Goal: Task Accomplishment & Management: Use online tool/utility

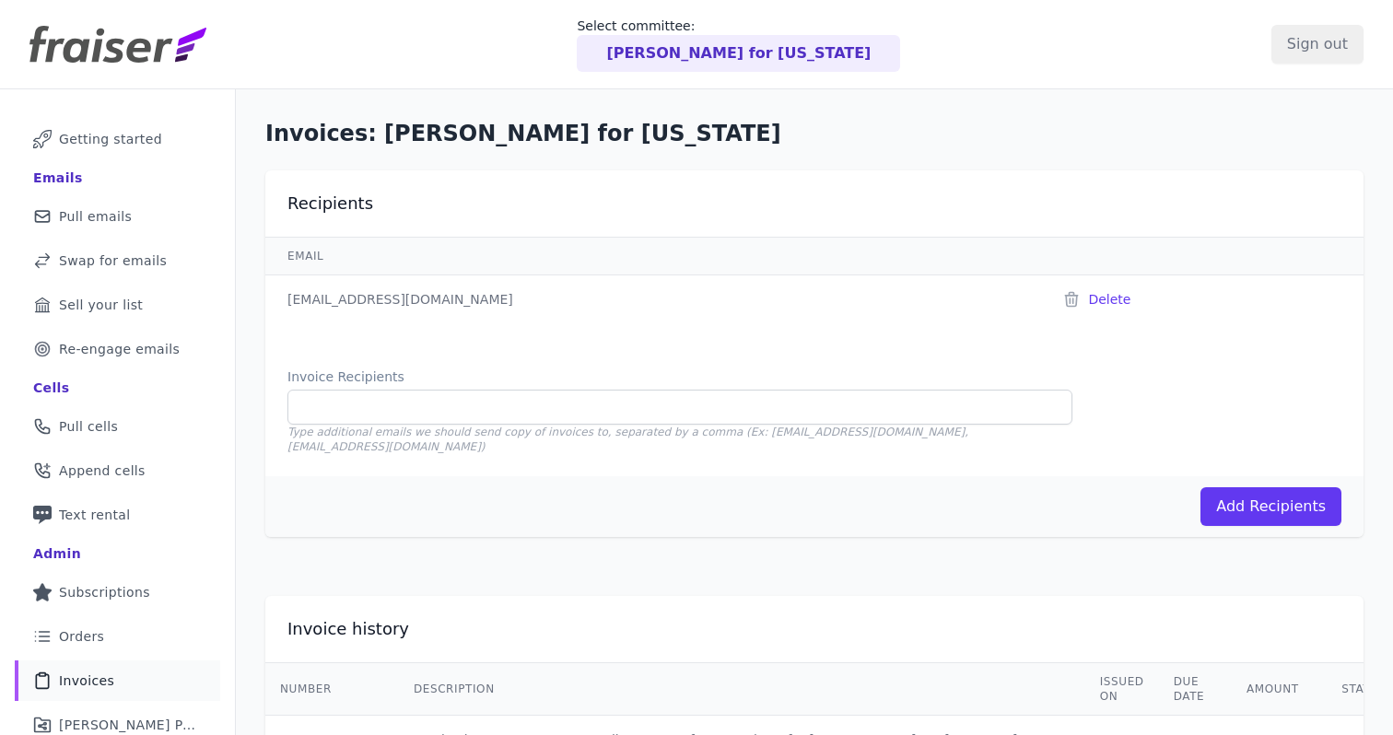
click at [704, 44] on p "[PERSON_NAME] for [US_STATE]" at bounding box center [738, 53] width 264 height 22
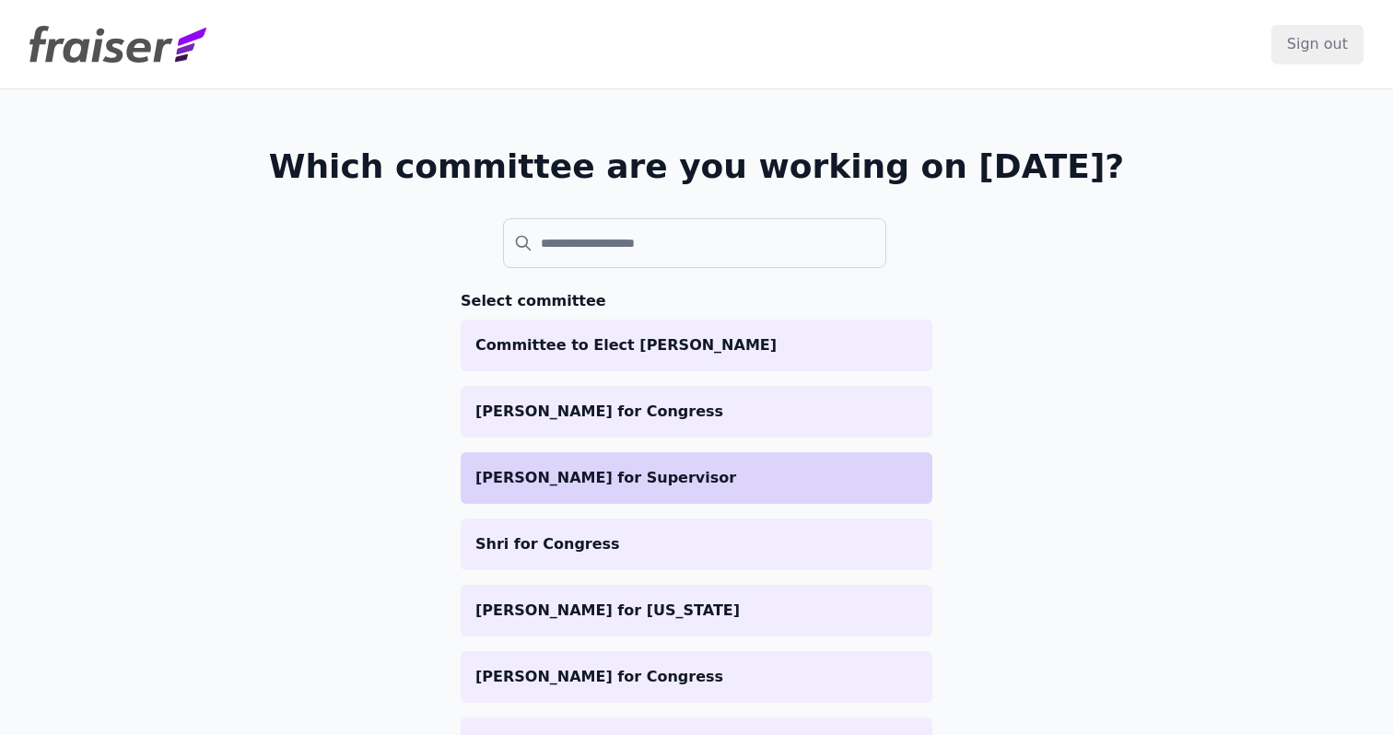
click at [638, 462] on li "[PERSON_NAME] for Supervisor" at bounding box center [697, 478] width 472 height 52
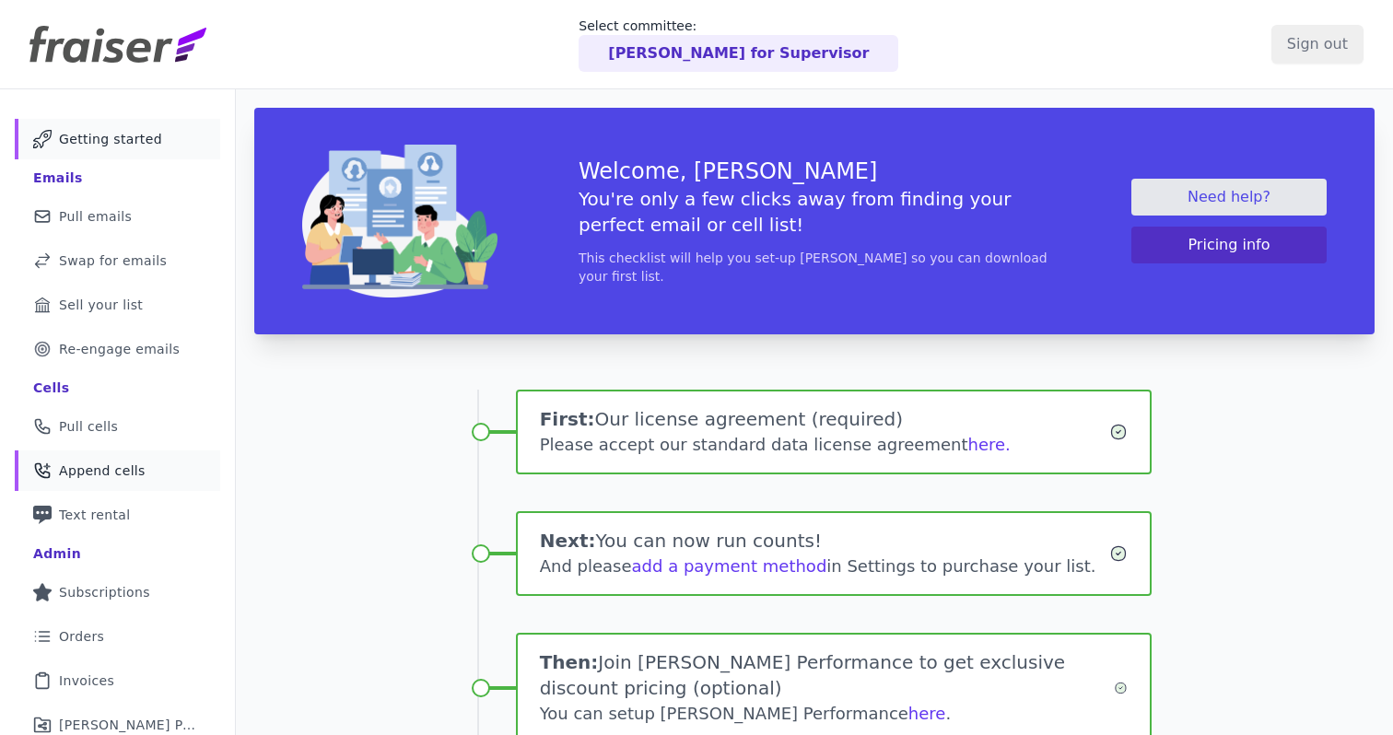
click at [104, 468] on span "Append cells" at bounding box center [102, 470] width 87 height 18
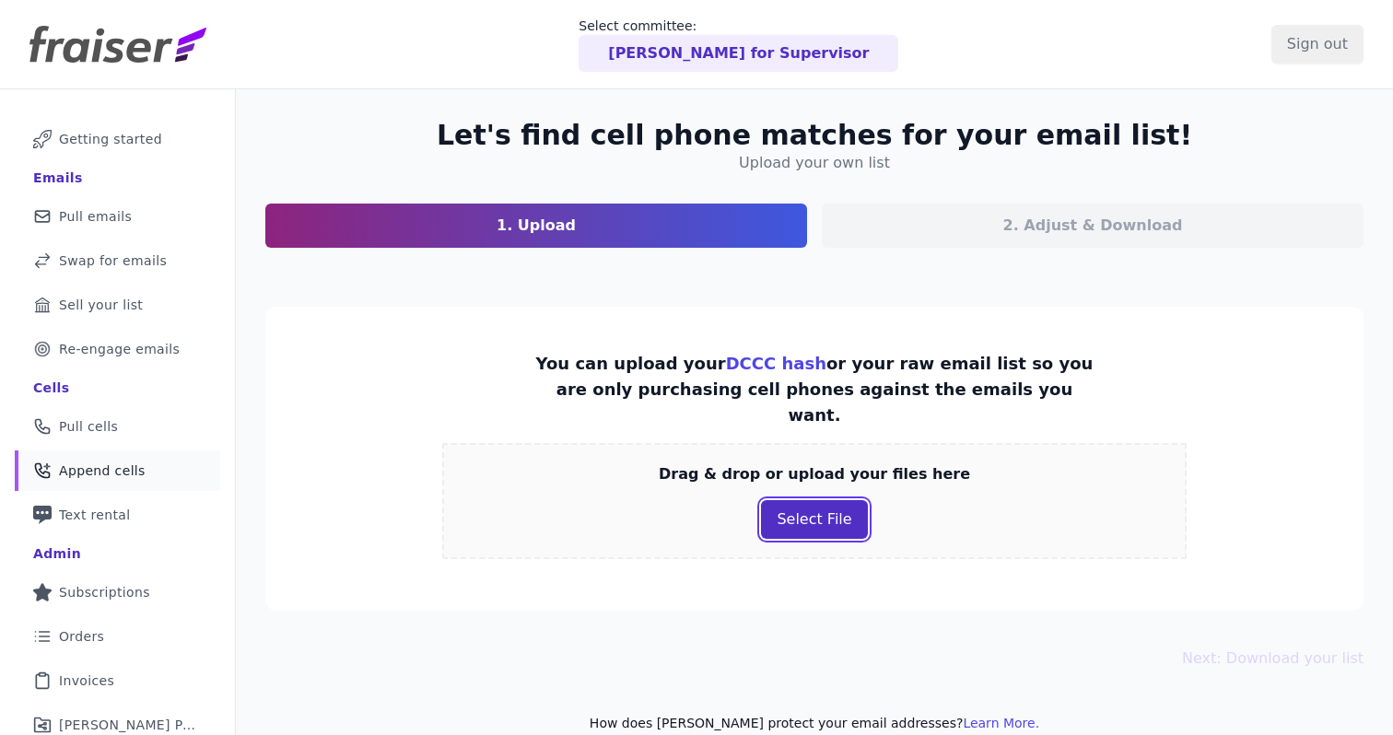
click at [814, 504] on button "Select File" at bounding box center [814, 519] width 106 height 39
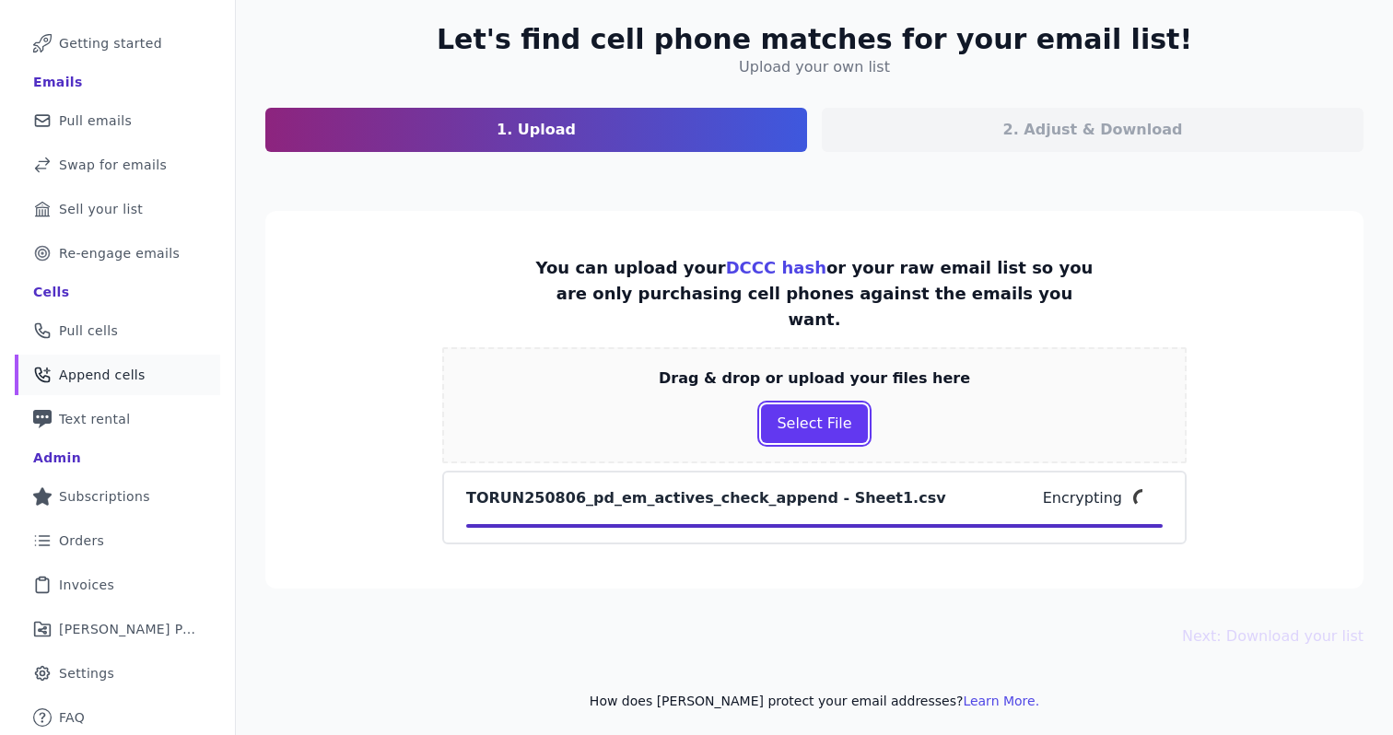
scroll to position [99, 0]
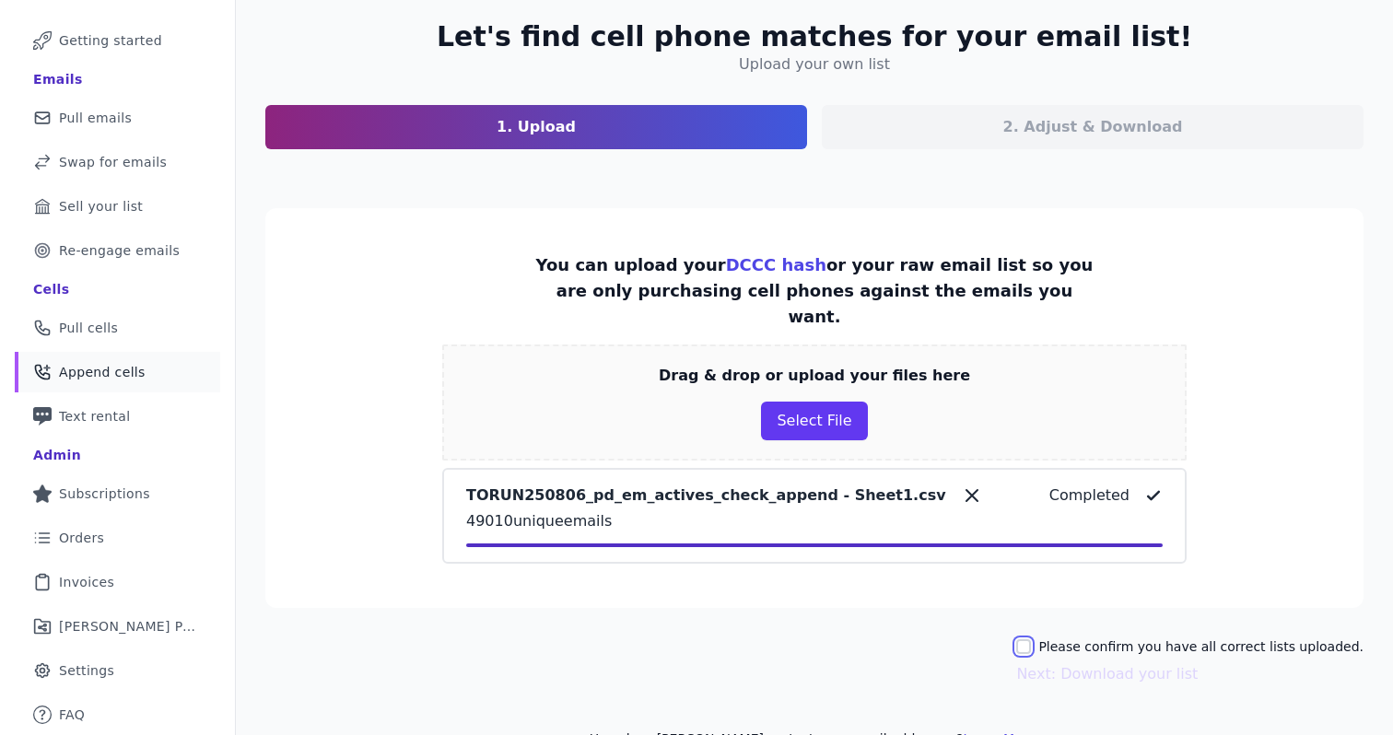
click at [1031, 639] on input "Please confirm you have all correct lists uploaded." at bounding box center [1023, 646] width 15 height 15
checkbox input "true"
click at [1113, 663] on button "Next: Download your list" at bounding box center [1106, 674] width 181 height 22
